Goal: Navigation & Orientation: Understand site structure

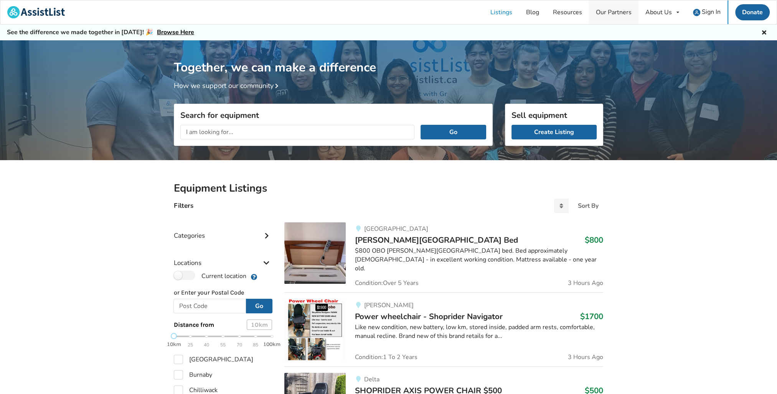
click at [622, 12] on link "Our Partners" at bounding box center [614, 12] width 50 height 24
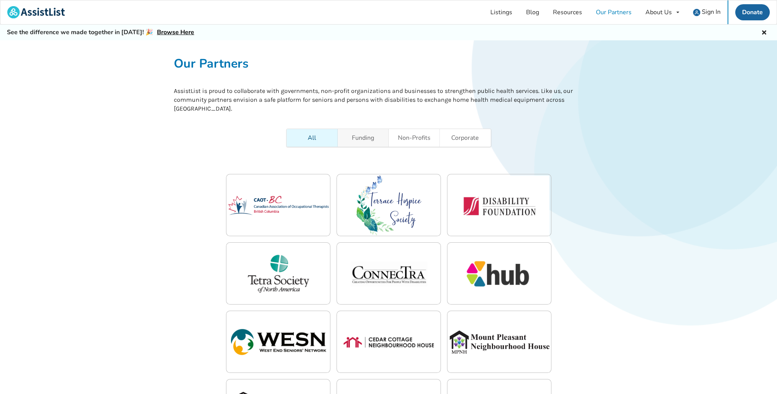
click at [365, 142] on link "Funding" at bounding box center [363, 138] width 51 height 18
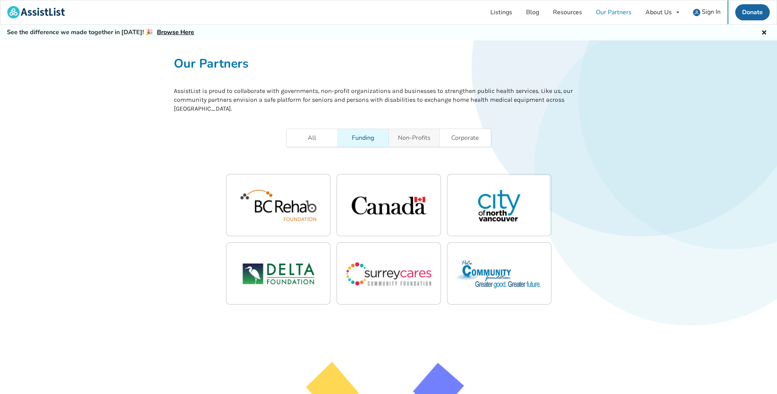
click at [402, 136] on link "Non-Profits" at bounding box center [414, 138] width 51 height 18
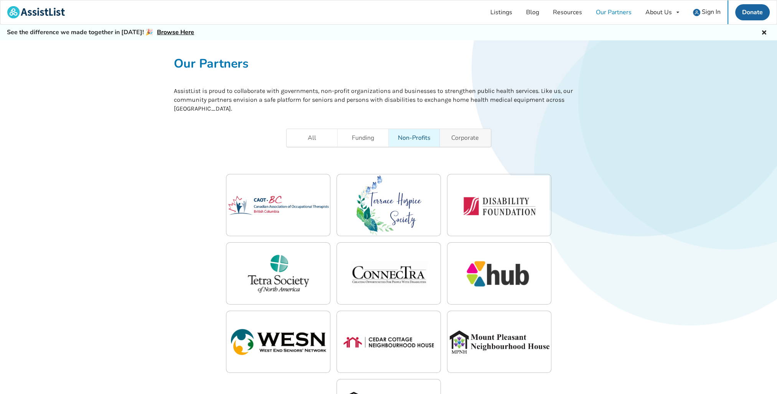
click at [451, 132] on link "Corporate" at bounding box center [465, 138] width 51 height 18
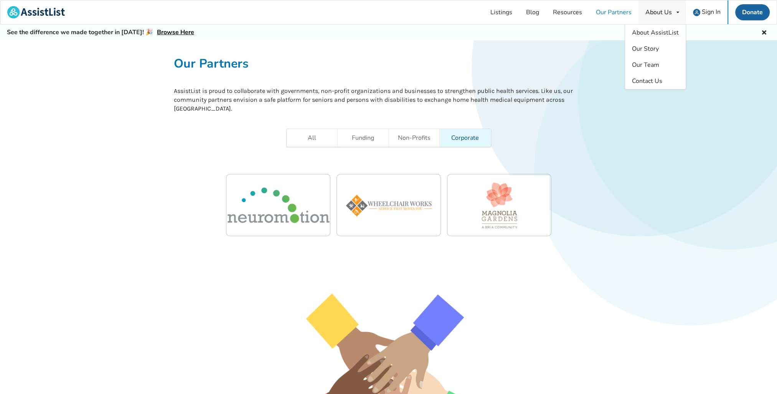
click at [662, 12] on div "About Us" at bounding box center [659, 12] width 26 height 6
click at [645, 64] on span "Our Team" at bounding box center [645, 65] width 27 height 8
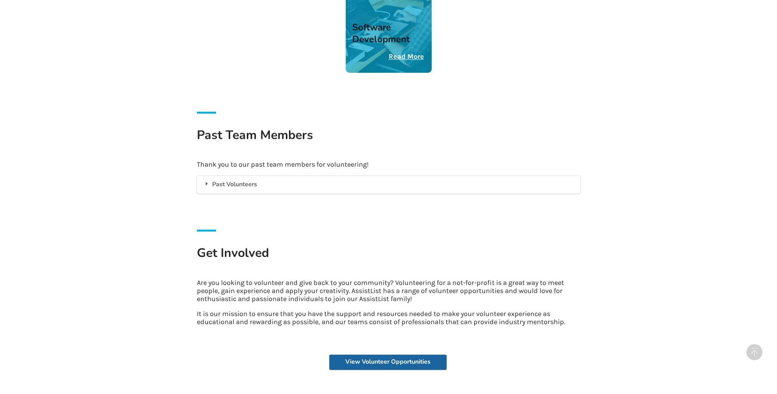
scroll to position [1497, 0]
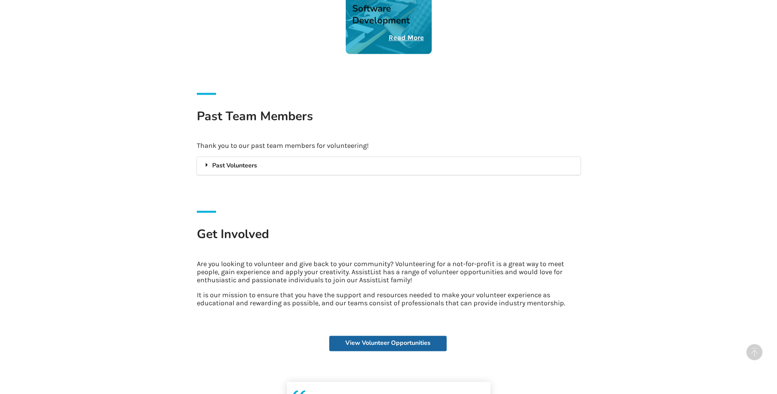
click at [207, 162] on icon at bounding box center [207, 165] width 8 height 6
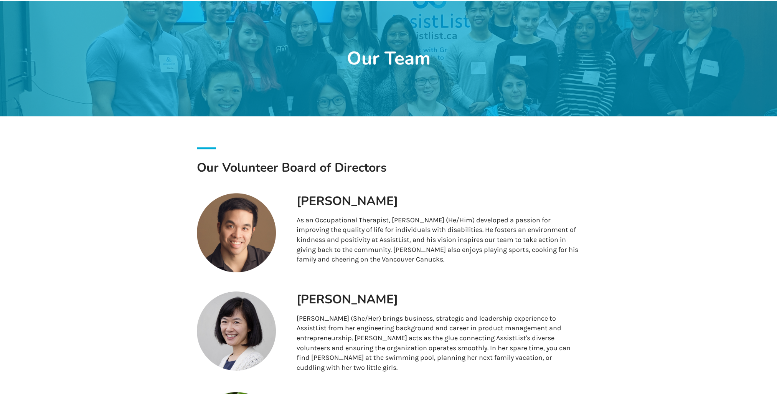
scroll to position [0, 0]
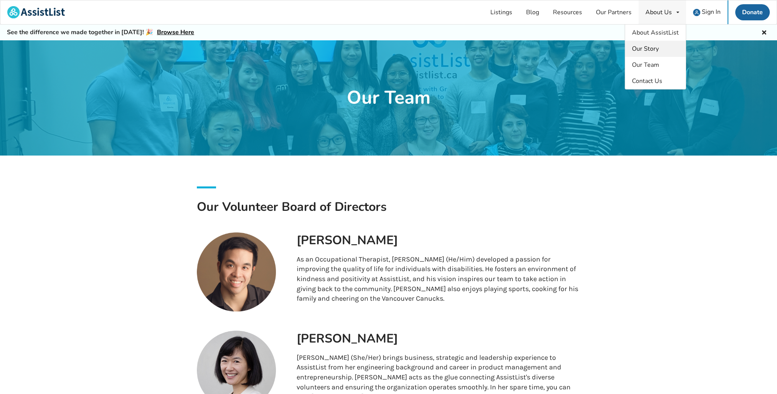
click at [649, 47] on span "Our Story" at bounding box center [645, 49] width 27 height 8
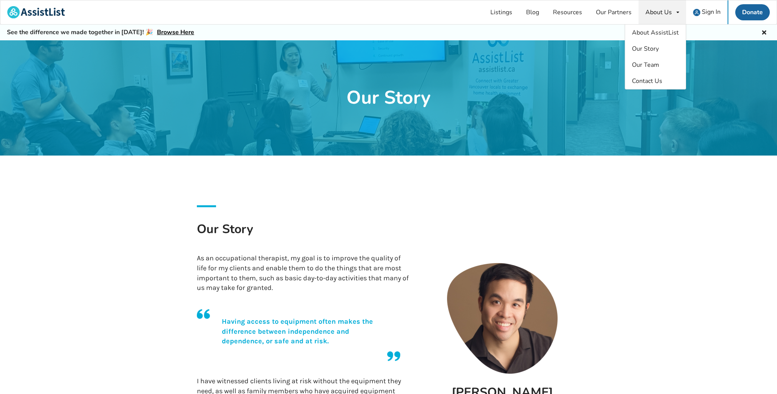
click at [163, 33] on link "Browse Here" at bounding box center [175, 32] width 37 height 8
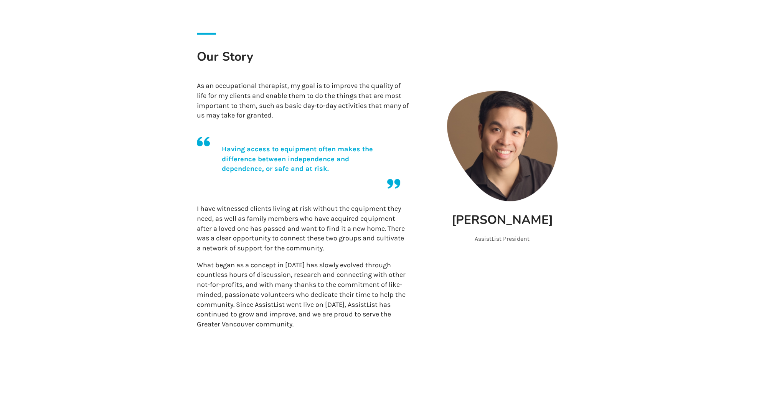
scroll to position [201, 0]
